Goal: Check status: Check status

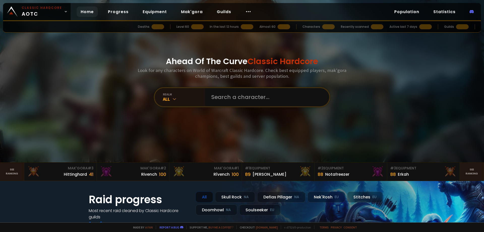
click at [222, 94] on input "text" at bounding box center [265, 97] width 115 height 18
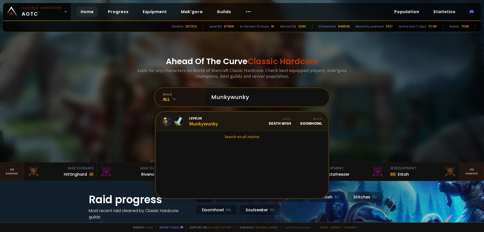
type input "Munkywunky"
click at [220, 119] on link "Level 58 Munkywunky Guild Death Wish Realm Doomhowl" at bounding box center [242, 121] width 173 height 19
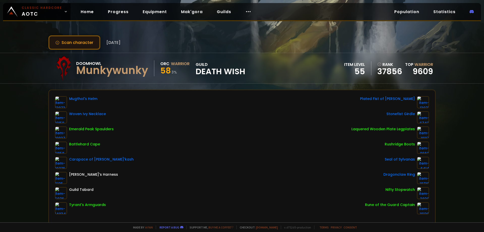
click at [86, 46] on button "Scan character" at bounding box center [74, 42] width 52 height 14
click at [91, 44] on button "Scan character" at bounding box center [74, 42] width 52 height 14
click at [86, 46] on button "Scan character" at bounding box center [74, 42] width 52 height 14
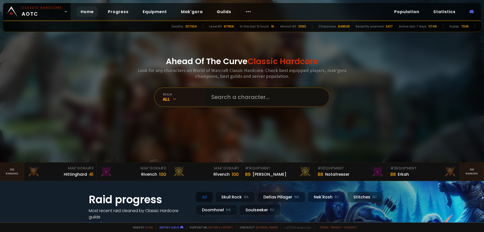
click at [243, 98] on input "text" at bounding box center [265, 97] width 115 height 18
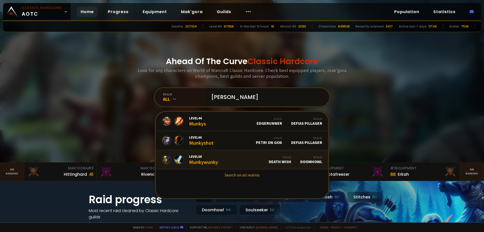
type input "munky"
click at [233, 160] on link "Level 58 Munkywunky Guild Death Wish Realm Doomhowl" at bounding box center [242, 159] width 173 height 19
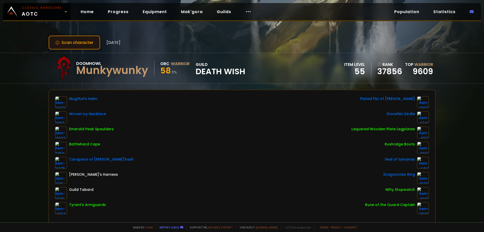
click at [69, 37] on button "Scan character" at bounding box center [74, 42] width 52 height 14
